Goal: Task Accomplishment & Management: Use online tool/utility

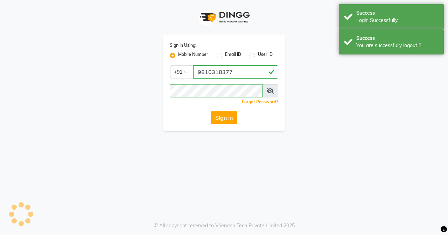
click at [359, 19] on div "Login Successfully." at bounding box center [397, 20] width 82 height 7
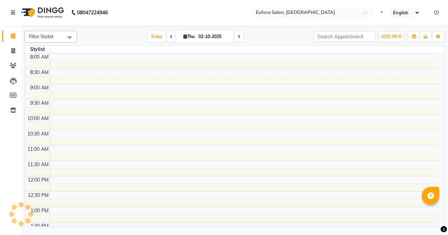
select select "en"
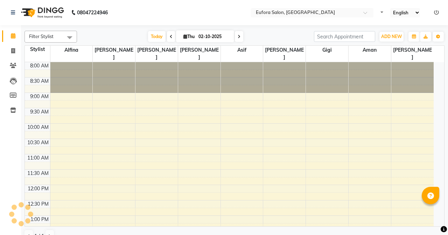
scroll to position [228, 0]
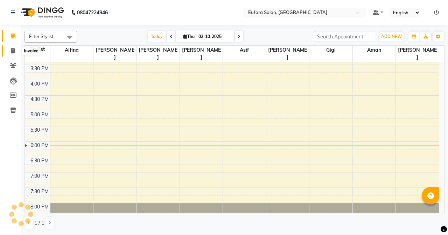
click at [8, 50] on span at bounding box center [13, 51] width 12 height 8
select select "service"
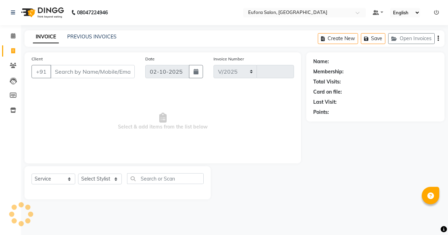
select select "6684"
type input "0779"
